Goal: Transaction & Acquisition: Purchase product/service

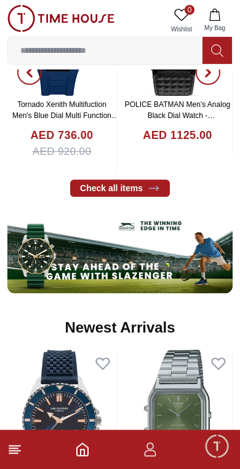
scroll to position [547, 0]
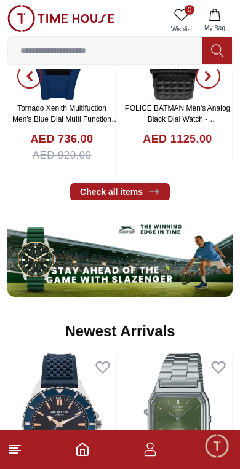
click at [125, 250] on img at bounding box center [119, 255] width 225 height 84
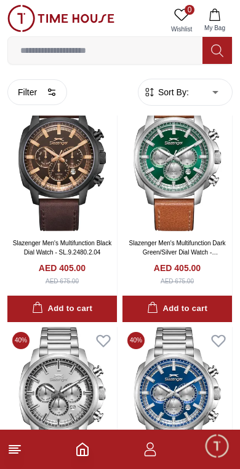
scroll to position [2496, 0]
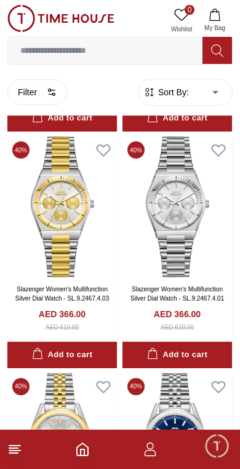
scroll to position [3377, 0]
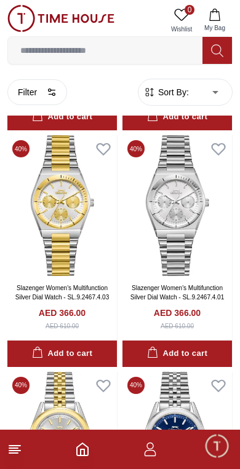
click at [11, 451] on line at bounding box center [14, 451] width 11 height 0
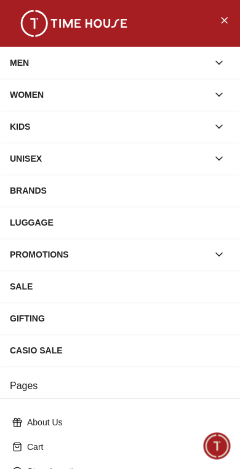
click at [174, 220] on div "LUGGAGE" at bounding box center [120, 223] width 220 height 22
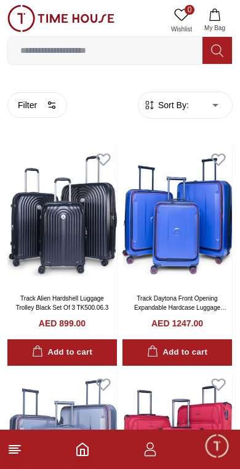
click at [11, 453] on line at bounding box center [13, 453] width 9 height 0
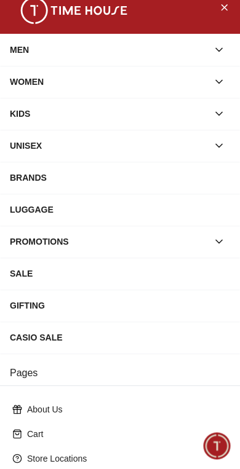
scroll to position [8, 0]
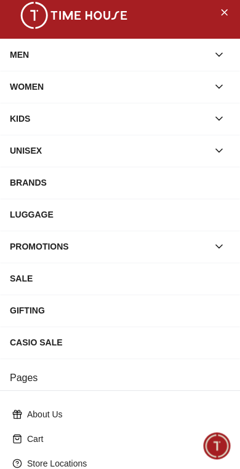
click at [141, 183] on div "BRANDS" at bounding box center [120, 183] width 220 height 22
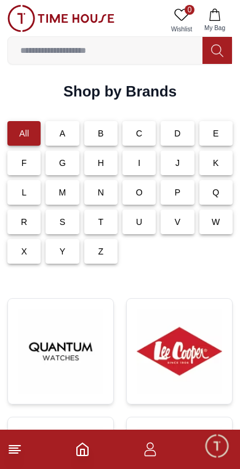
click at [106, 246] on div "Z" at bounding box center [100, 251] width 33 height 25
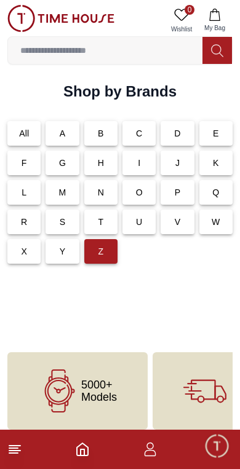
scroll to position [10, 0]
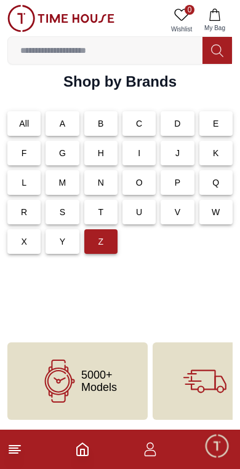
click at [68, 240] on div "Y" at bounding box center [62, 241] width 33 height 25
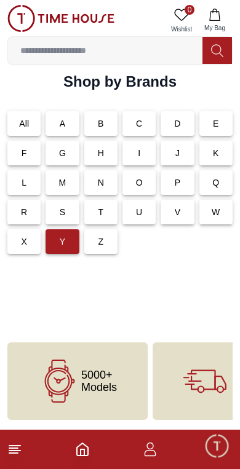
click at [111, 212] on div "T" at bounding box center [100, 212] width 33 height 25
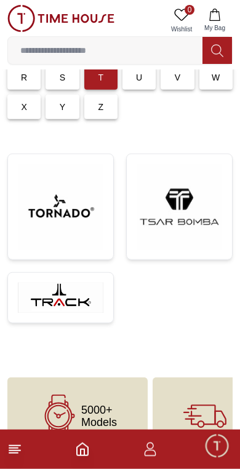
scroll to position [145, 0]
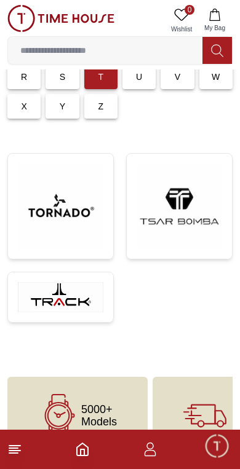
click at [165, 211] on img at bounding box center [179, 206] width 85 height 85
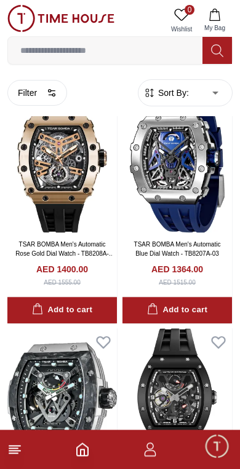
scroll to position [1457, 0]
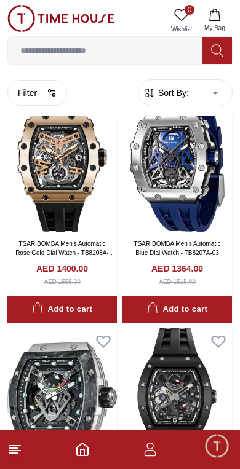
click at [222, 51] on icon at bounding box center [217, 51] width 12 height 14
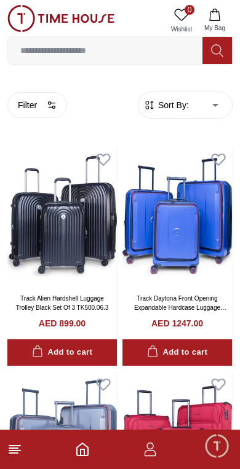
click at [147, 55] on input at bounding box center [105, 50] width 194 height 25
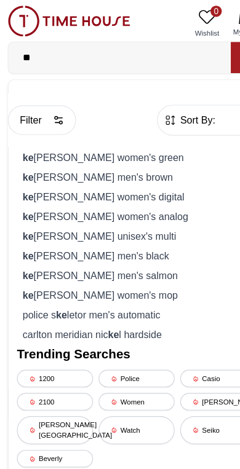
type input "*"
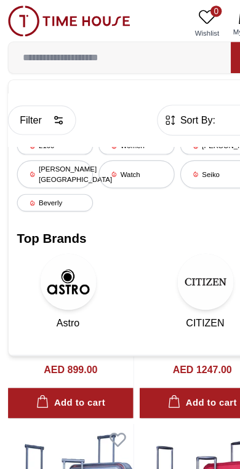
click at [54, 170] on div "Beverly" at bounding box center [48, 177] width 66 height 15
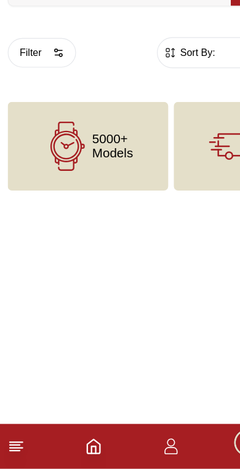
click at [100, 175] on span "5000+ Models" at bounding box center [99, 187] width 36 height 25
click at [87, 175] on span "5000+ Models" at bounding box center [99, 187] width 36 height 25
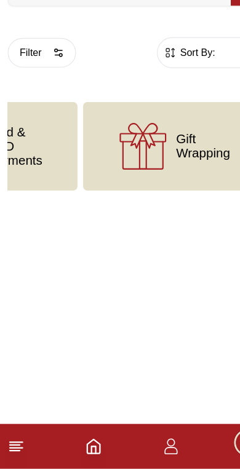
scroll to position [0, 405]
